Goal: Transaction & Acquisition: Purchase product/service

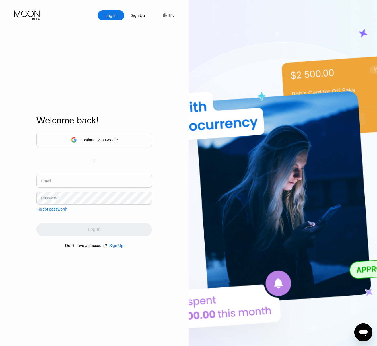
click at [96, 78] on div "Welcome back! Continue with Google or Email Password Forgot password? Log In Do…" at bounding box center [93, 181] width 115 height 380
click at [58, 181] on input "text" at bounding box center [93, 180] width 115 height 13
paste input "[EMAIL_ADDRESS][DOMAIN_NAME]"
type input "[EMAIL_ADDRESS][DOMAIN_NAME]"
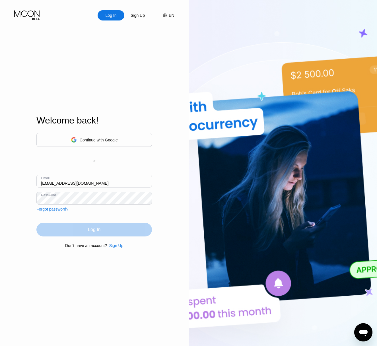
drag, startPoint x: 109, startPoint y: 228, endPoint x: 229, endPoint y: 124, distance: 159.0
click at [110, 228] on div "Log In" at bounding box center [93, 229] width 115 height 14
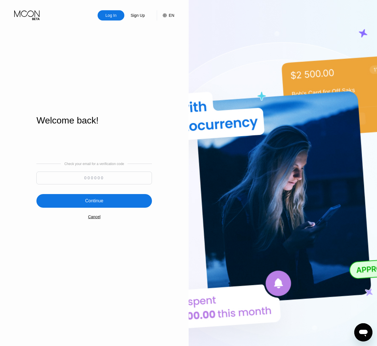
click at [95, 176] on input at bounding box center [93, 177] width 115 height 13
paste input "480249"
type input "480249"
click at [95, 199] on div "Continue" at bounding box center [94, 201] width 18 height 6
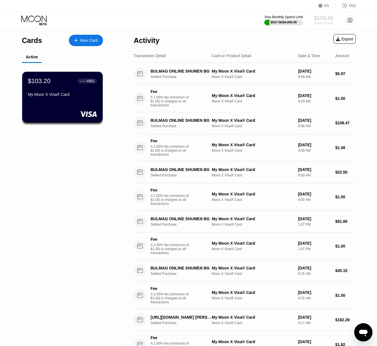
click at [322, 19] on div "$103.20" at bounding box center [323, 18] width 19 height 6
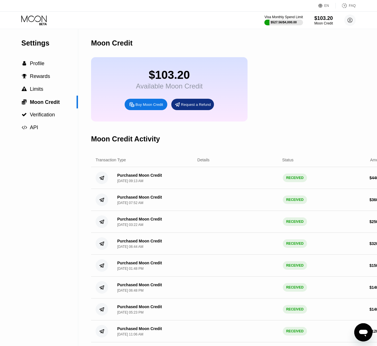
click at [142, 105] on div "Buy Moon Credit" at bounding box center [149, 104] width 28 height 5
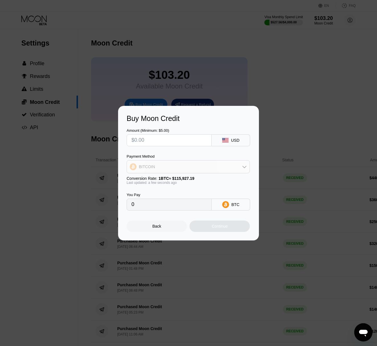
click at [178, 166] on div "BITCOIN" at bounding box center [188, 166] width 122 height 11
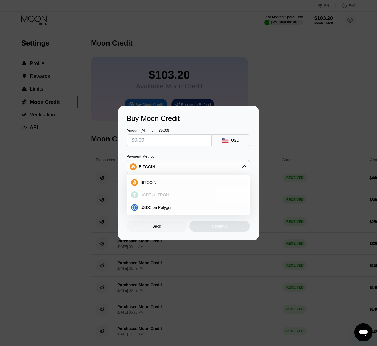
click at [166, 195] on span "USDT on TRON" at bounding box center [154, 194] width 29 height 5
type input "0.00"
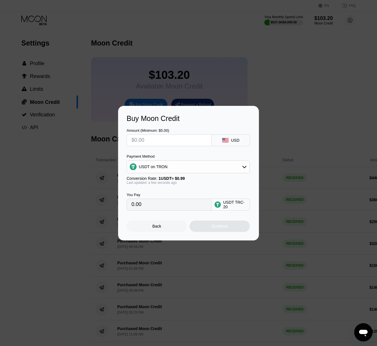
click at [151, 141] on input "text" at bounding box center [168, 139] width 75 height 11
type input "$4"
type input "4.04"
type input "$400"
type input "404.04"
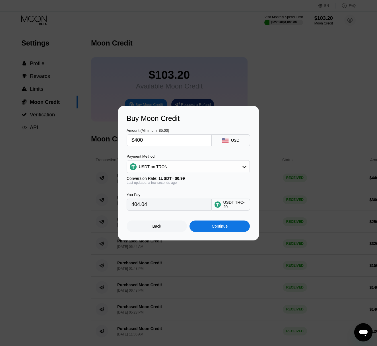
type input "$400"
click at [209, 227] on div "Continue" at bounding box center [219, 225] width 60 height 11
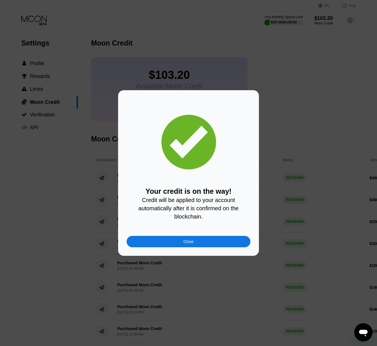
click at [217, 242] on div "Close" at bounding box center [188, 241] width 124 height 11
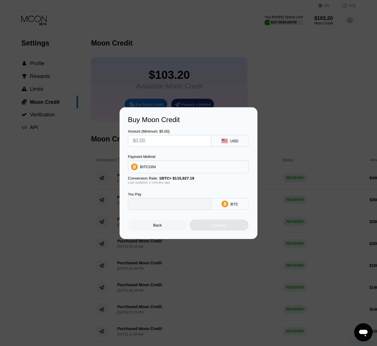
type input "0"
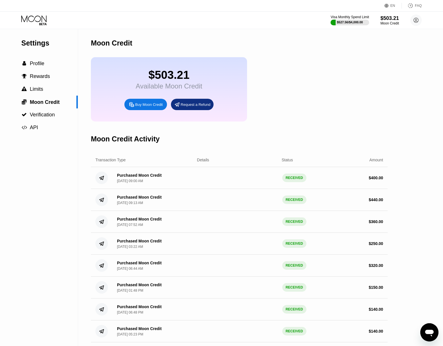
click at [38, 22] on icon at bounding box center [33, 18] width 25 height 7
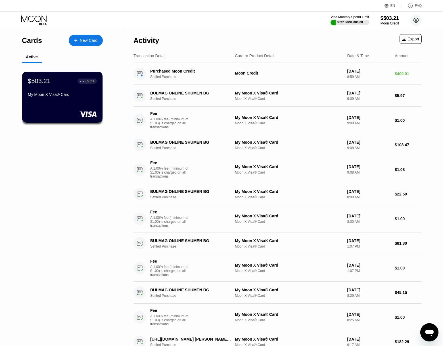
click at [414, 20] on circle at bounding box center [416, 19] width 11 height 11
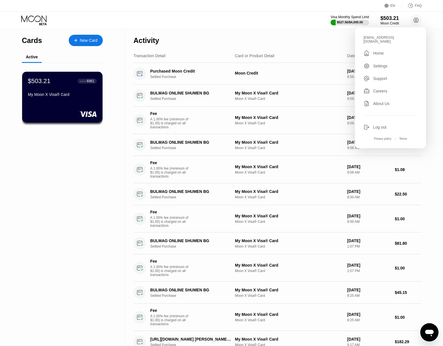
click at [377, 64] on div "Settings" at bounding box center [380, 66] width 14 height 5
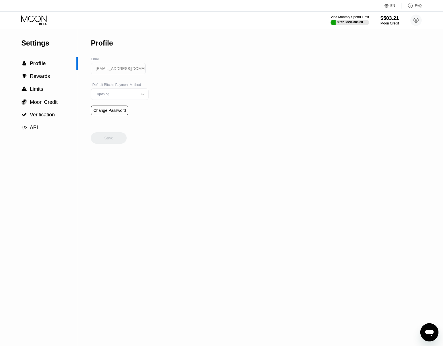
click at [135, 70] on input "[EMAIL_ADDRESS][DOMAIN_NAME]" at bounding box center [118, 68] width 55 height 11
drag, startPoint x: 145, startPoint y: 69, endPoint x: 160, endPoint y: 69, distance: 15.3
click at [146, 69] on input "[EMAIL_ADDRESS][DOMAIN_NAME]" at bounding box center [118, 68] width 55 height 11
click at [146, 70] on input "[EMAIL_ADDRESS][DOMAIN_NAME]" at bounding box center [118, 68] width 55 height 11
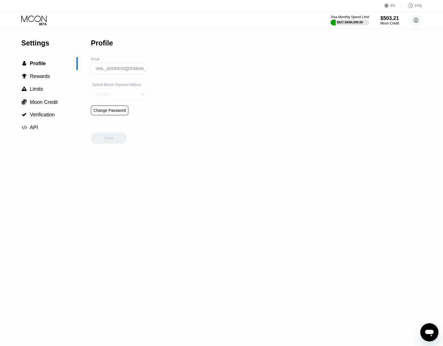
click at [145, 95] on img at bounding box center [143, 94] width 6 height 6
click at [240, 90] on div "Settings  Profile  Rewards  Limits  Moon Credit  Verification  API Profil…" at bounding box center [221, 187] width 443 height 317
click at [248, 74] on div "Settings  Profile  Rewards  Limits  Moon Credit  Verification  API Profil…" at bounding box center [221, 187] width 443 height 317
click at [127, 69] on input "[EMAIL_ADDRESS][DOMAIN_NAME]" at bounding box center [118, 68] width 55 height 11
click at [145, 93] on img at bounding box center [143, 94] width 6 height 6
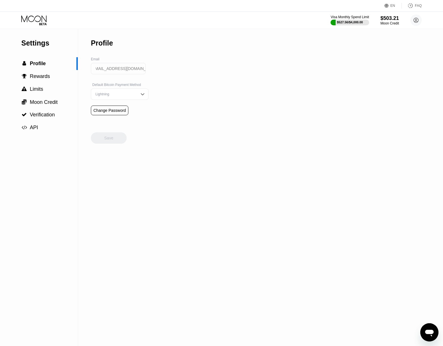
click at [115, 72] on input "[EMAIL_ADDRESS][DOMAIN_NAME]" at bounding box center [118, 68] width 55 height 11
drag, startPoint x: 105, startPoint y: 68, endPoint x: 61, endPoint y: 67, distance: 44.6
click at [91, 67] on input "[EMAIL_ADDRESS][DOMAIN_NAME]" at bounding box center [118, 68] width 55 height 11
click at [416, 21] on circle at bounding box center [416, 19] width 11 height 11
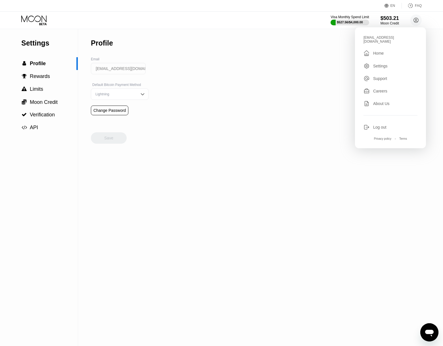
click at [378, 125] on div "Log out" at bounding box center [379, 127] width 13 height 5
